Goal: Task Accomplishment & Management: Complete application form

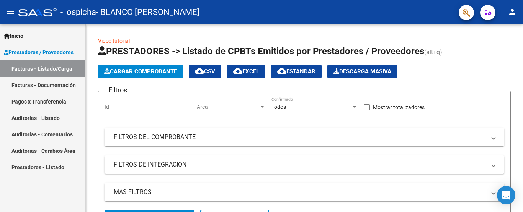
click at [75, 84] on link "Facturas - Documentación" at bounding box center [42, 85] width 85 height 16
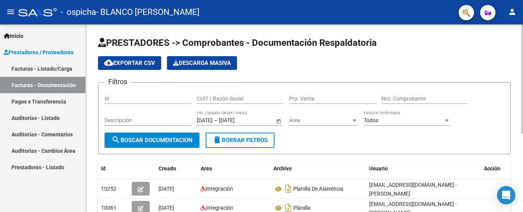
click at [507, 78] on app-list-header "PRESTADORES -> Comprobantes - Documentación Respaldatoria cloud_download Export…" at bounding box center [304, 96] width 413 height 118
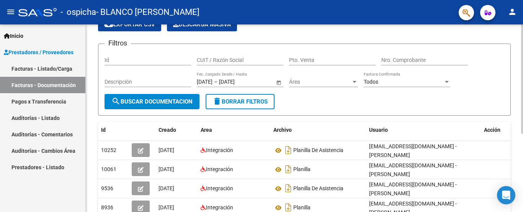
scroll to position [49, 0]
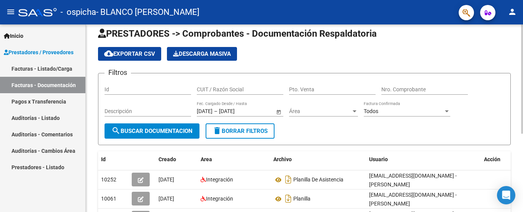
click at [521, 95] on div at bounding box center [522, 79] width 2 height 109
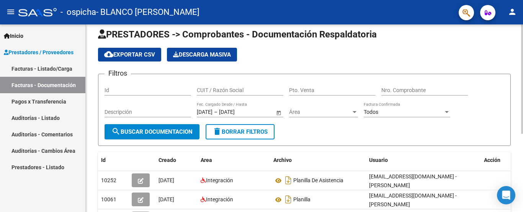
scroll to position [0, 0]
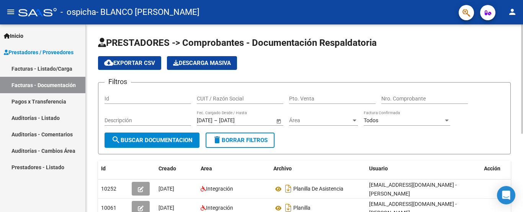
click at [520, 43] on div "PRESTADORES -> Comprobantes - Documentación Respaldatoria cloud_download Export…" at bounding box center [305, 183] width 439 height 317
click at [50, 69] on link "Facturas - Listado/Carga" at bounding box center [42, 68] width 85 height 16
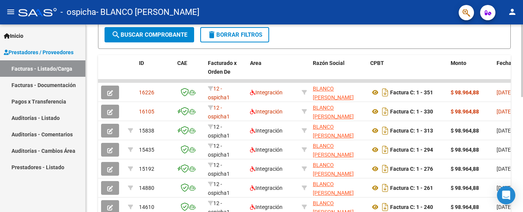
scroll to position [173, 0]
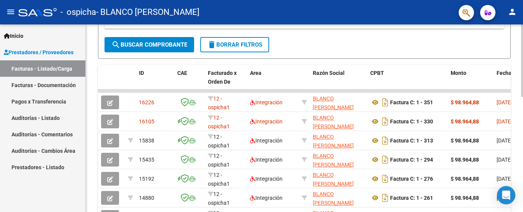
click at [523, 97] on div at bounding box center [522, 61] width 2 height 73
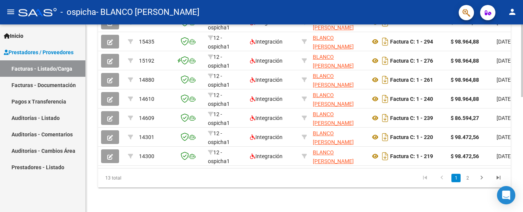
click at [523, 97] on div at bounding box center [522, 61] width 2 height 73
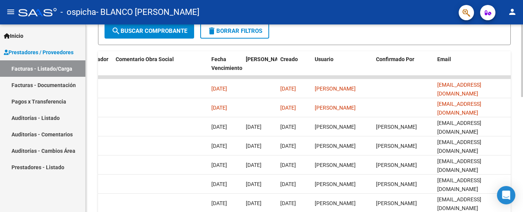
scroll to position [181, 0]
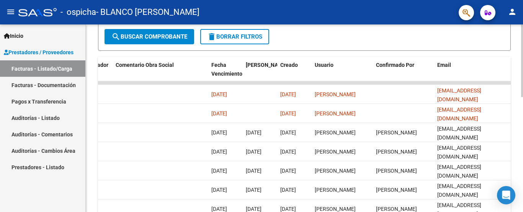
click at [523, 97] on div at bounding box center [522, 61] width 2 height 73
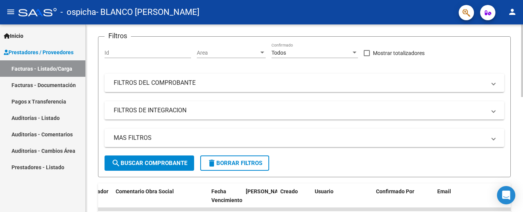
click at [523, 63] on div at bounding box center [522, 61] width 2 height 73
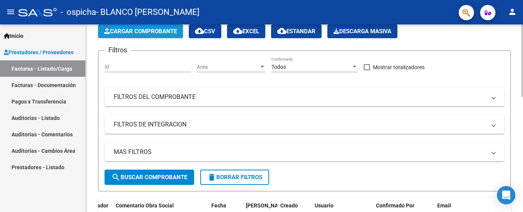
click at [139, 35] on button "Cargar Comprobante" at bounding box center [140, 32] width 85 height 14
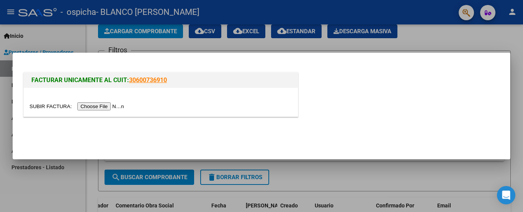
click at [98, 106] on input "file" at bounding box center [77, 107] width 97 height 8
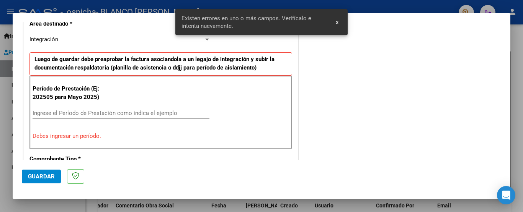
scroll to position [198, 0]
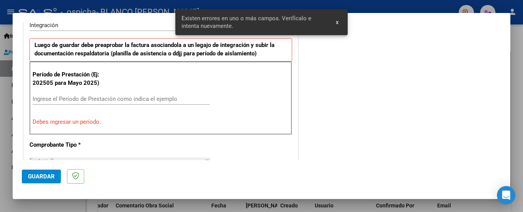
drag, startPoint x: 85, startPoint y: 91, endPoint x: 78, endPoint y: 101, distance: 11.3
click at [78, 101] on div "Período de Prestación (Ej: 202505 para [DATE]) Ingrese el Período de Prestación…" at bounding box center [160, 99] width 263 height 74
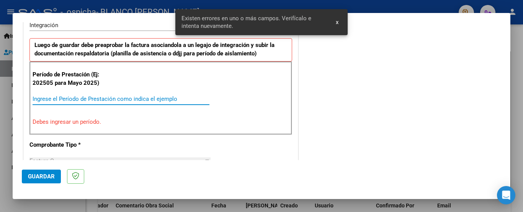
click at [78, 101] on input "Ingrese el Período de Prestación como indica el ejemplo" at bounding box center [121, 99] width 177 height 7
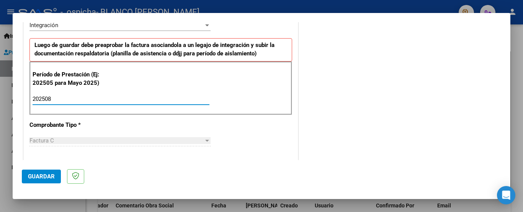
type input "202508"
click at [284, 121] on div "CUIT * 23-20607233-4 Ingresar CUIT ANALISIS PRESTADOR BLANCO [PERSON_NAME] Area…" at bounding box center [161, 208] width 274 height 576
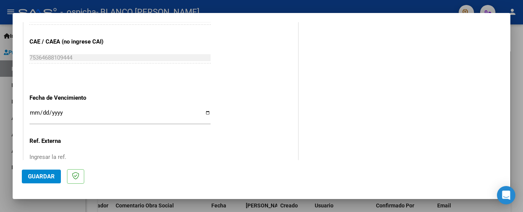
scroll to position [482, 0]
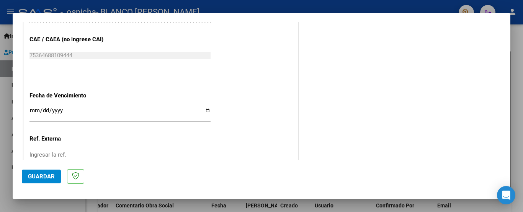
click at [36, 108] on input "Ingresar la fecha" at bounding box center [119, 114] width 181 height 12
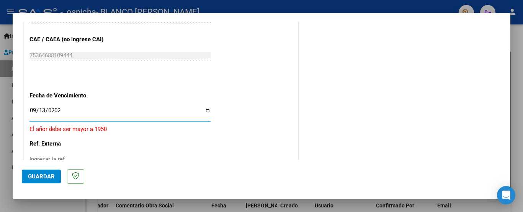
type input "[DATE]"
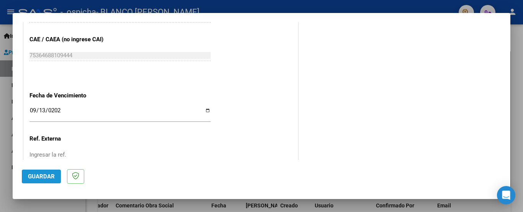
click at [36, 178] on span "Guardar" at bounding box center [41, 176] width 27 height 7
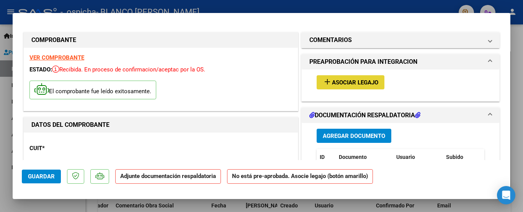
click at [341, 84] on span "Asociar Legajo" at bounding box center [355, 82] width 46 height 7
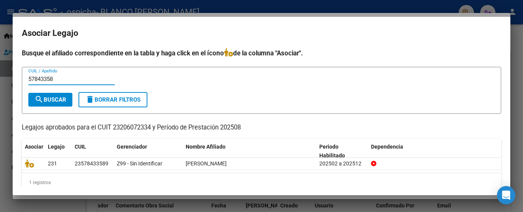
type input "57843358"
click at [49, 101] on span "search Buscar" at bounding box center [50, 99] width 32 height 7
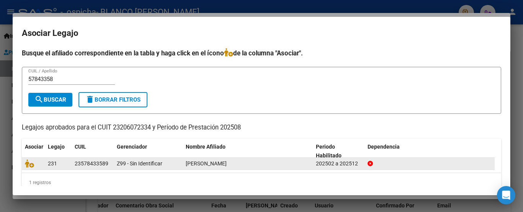
click at [111, 163] on datatable-body-cell "23578433589" at bounding box center [93, 164] width 42 height 12
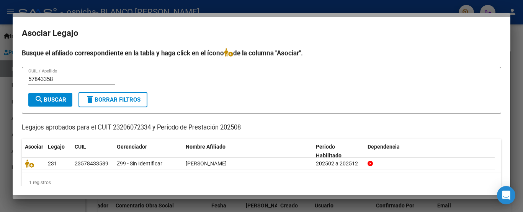
scroll to position [12, 0]
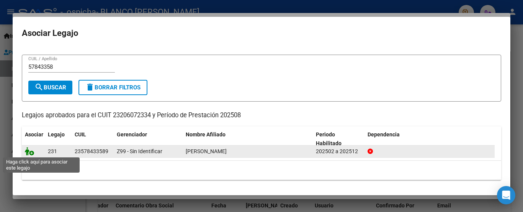
click at [28, 154] on icon at bounding box center [29, 151] width 9 height 8
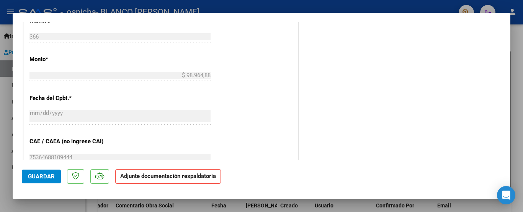
scroll to position [537, 0]
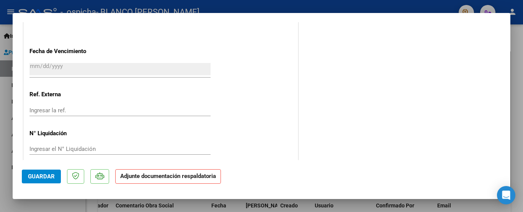
click at [200, 174] on strong "Adjunte documentación respaldatoria" at bounding box center [168, 176] width 96 height 7
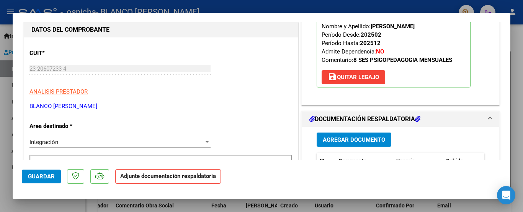
scroll to position [130, 0]
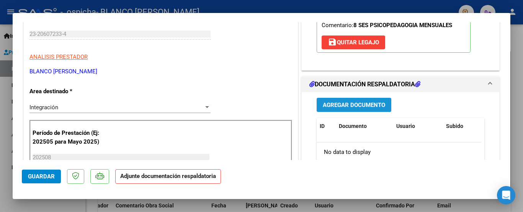
click at [354, 103] on span "Agregar Documento" at bounding box center [354, 105] width 62 height 7
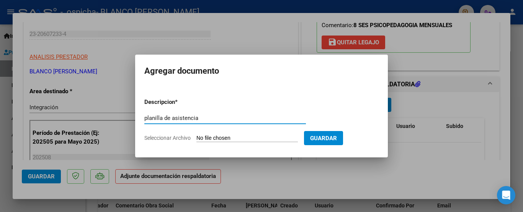
type input "planilla de asistencia"
click at [230, 138] on input "Seleccionar Archivo" at bounding box center [246, 138] width 101 height 7
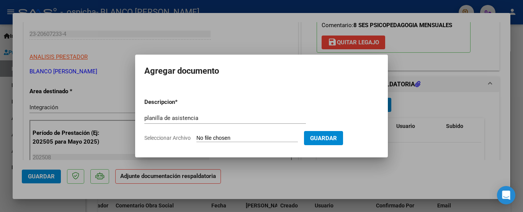
type input "C:\fakepath\e555af53-d4a6-4f4e-887d-a580dbd04703.pdf"
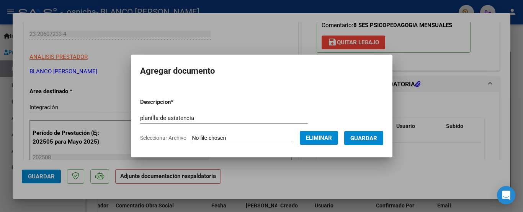
click at [355, 139] on span "Guardar" at bounding box center [363, 138] width 27 height 7
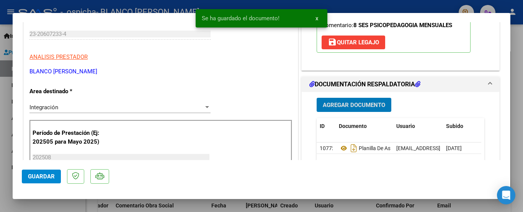
click at [39, 180] on span "Guardar" at bounding box center [41, 176] width 27 height 7
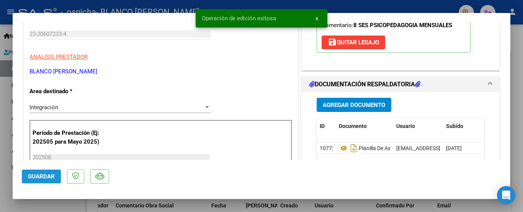
click at [22, 181] on button "Guardar" at bounding box center [41, 177] width 39 height 14
click at [518, 65] on div at bounding box center [261, 106] width 523 height 212
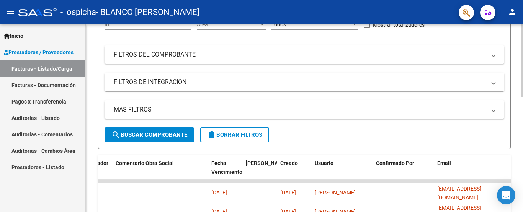
scroll to position [56, 0]
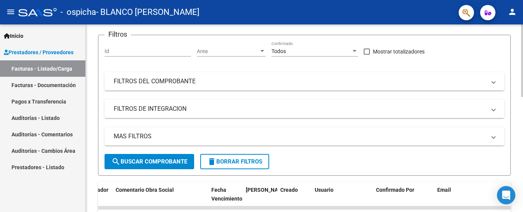
click at [518, 58] on div "Video tutorial PRESTADORES -> Listado de CPBTs Emitidos por Prestadores / Prove…" at bounding box center [305, 208] width 439 height 479
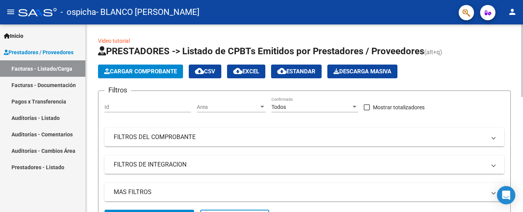
click at [520, 17] on div "menu - ospicha - BLANCO [PERSON_NAME] person Inicio Instructivos Contacto OS Pr…" at bounding box center [261, 106] width 523 height 212
click at [51, 87] on link "Facturas - Documentación" at bounding box center [42, 85] width 85 height 16
